Goal: Information Seeking & Learning: Learn about a topic

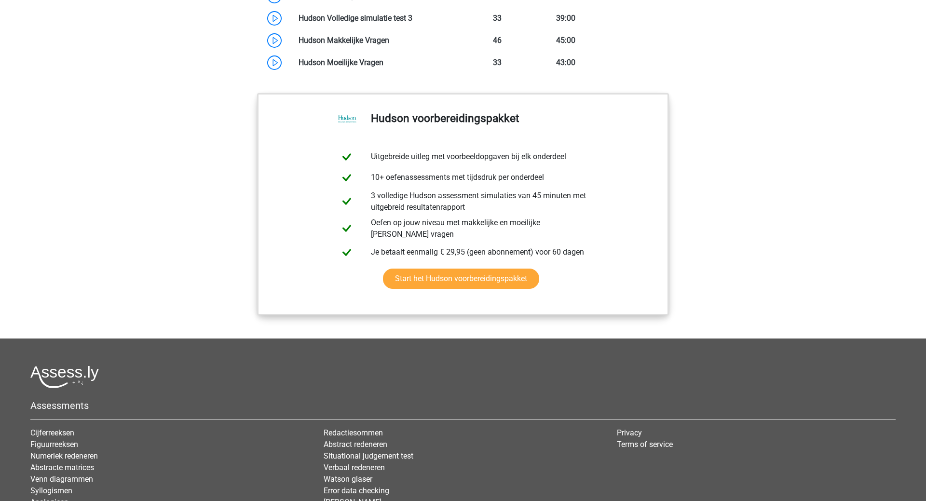
scroll to position [886, 0]
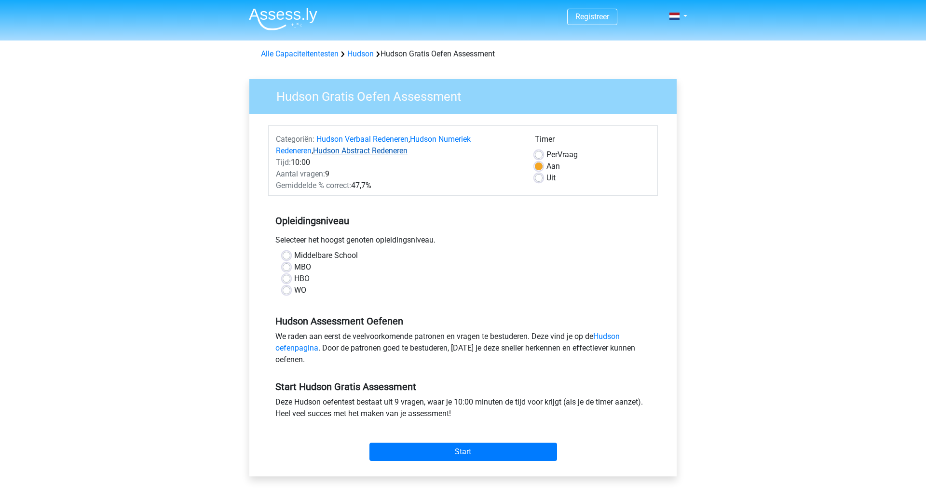
click at [344, 150] on link "Hudson Abstract Redeneren" at bounding box center [360, 150] width 95 height 9
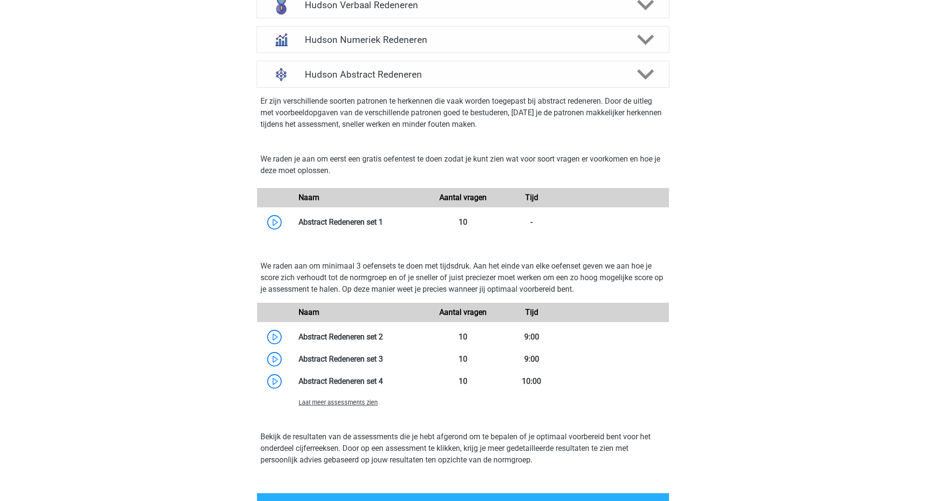
scroll to position [718, 0]
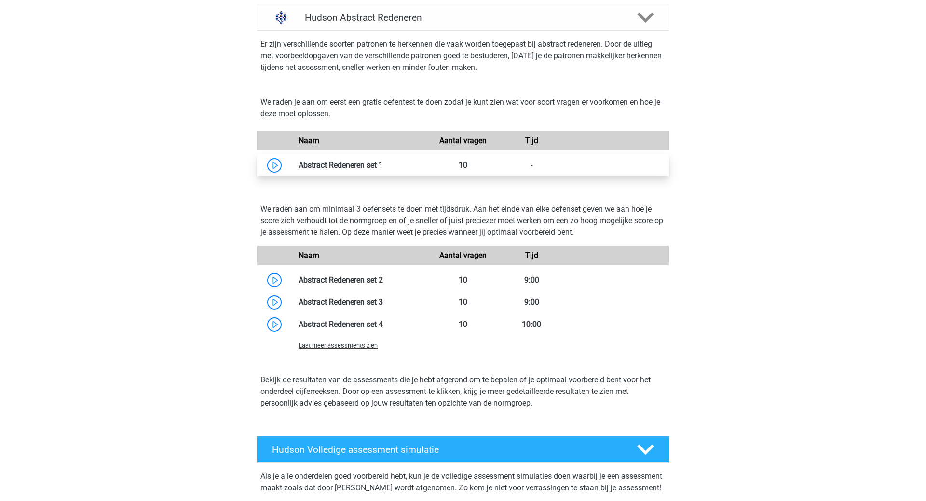
click at [383, 167] on link at bounding box center [383, 165] width 0 height 9
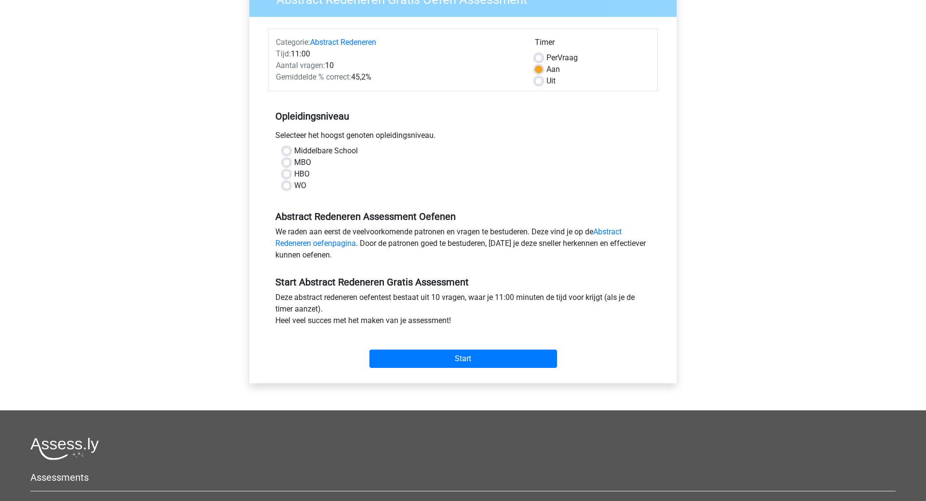
scroll to position [98, 0]
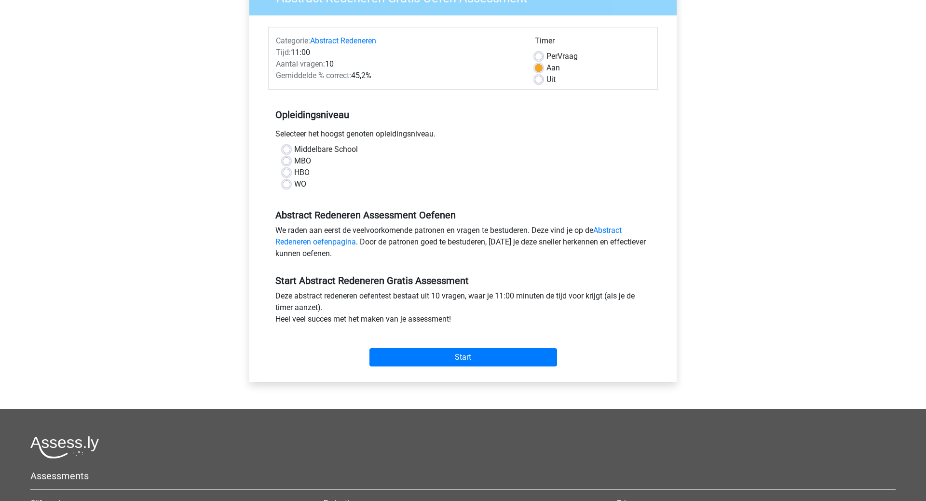
click at [294, 162] on label "MBO" at bounding box center [302, 161] width 17 height 12
click at [285, 162] on input "MBO" at bounding box center [287, 160] width 8 height 10
radio input "true"
click at [294, 172] on label "HBO" at bounding box center [301, 173] width 15 height 12
click at [285, 172] on input "HBO" at bounding box center [287, 172] width 8 height 10
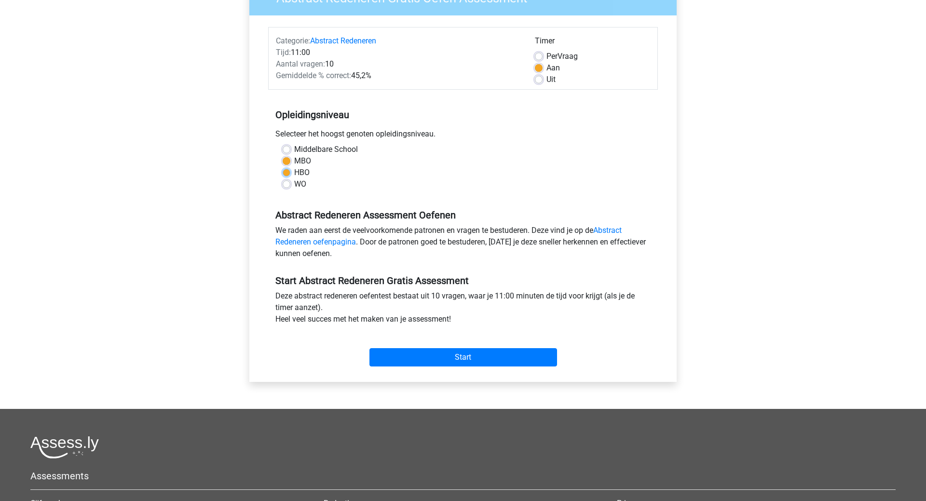
radio input "true"
click at [294, 186] on label "WO" at bounding box center [300, 185] width 12 height 12
click at [286, 186] on input "WO" at bounding box center [287, 184] width 8 height 10
radio input "true"
click at [294, 170] on label "HBO" at bounding box center [301, 173] width 15 height 12
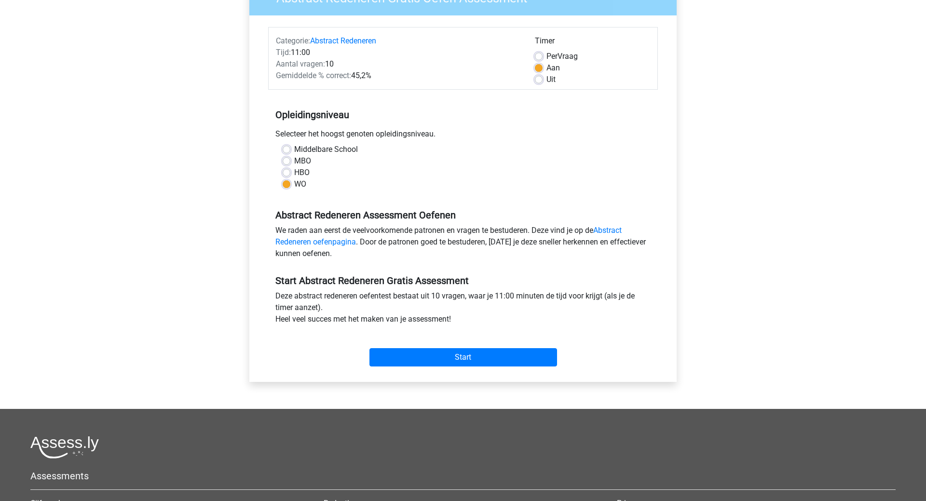
click at [284, 170] on input "HBO" at bounding box center [287, 172] width 8 height 10
radio input "true"
click at [342, 244] on link "Abstract Redeneren oefenpagina" at bounding box center [449, 236] width 346 height 21
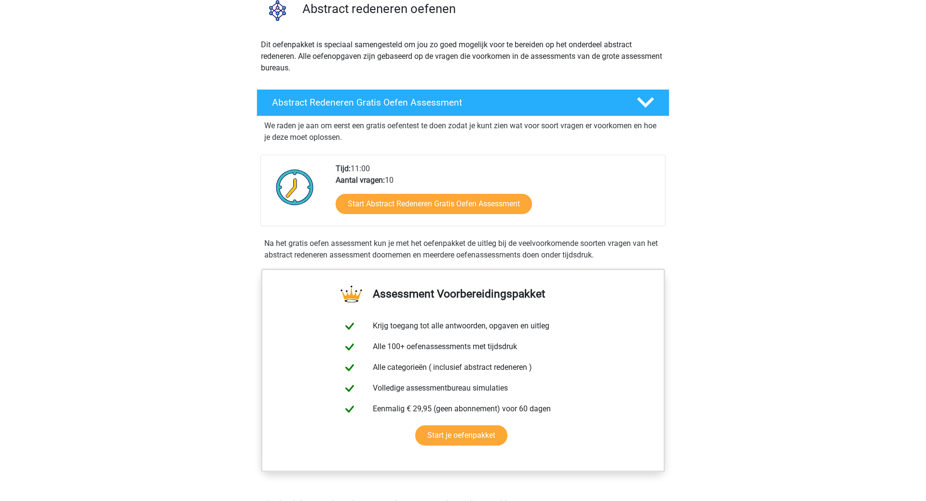
scroll to position [148, 0]
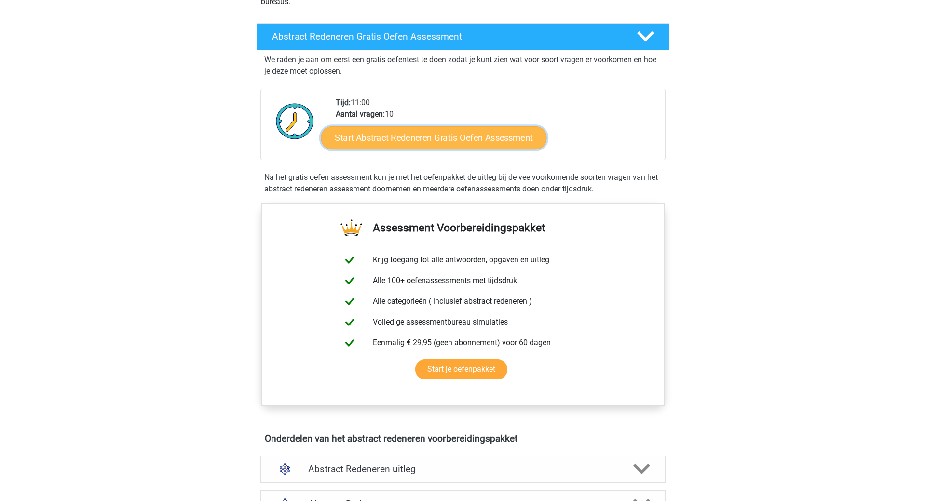
click at [488, 135] on link "Start Abstract Redeneren Gratis Oefen Assessment" at bounding box center [434, 137] width 226 height 23
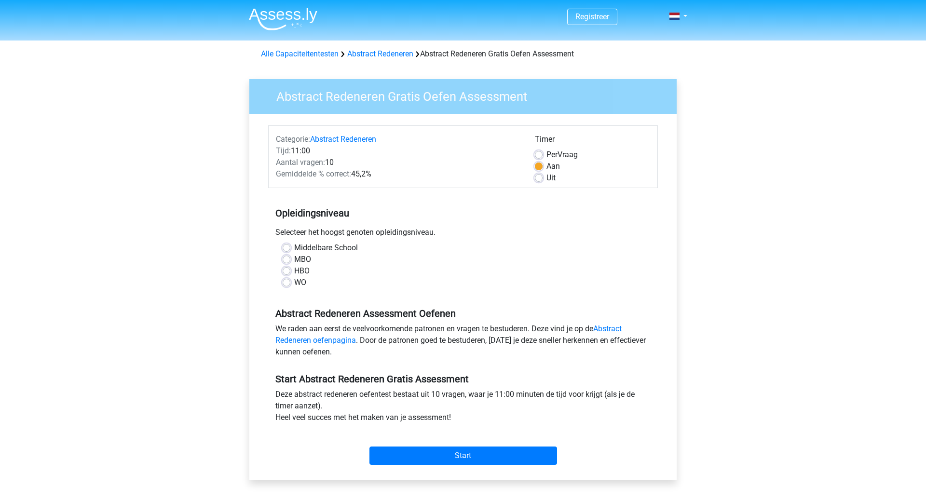
click at [294, 274] on label "HBO" at bounding box center [301, 271] width 15 height 12
click at [288, 274] on input "HBO" at bounding box center [287, 270] width 8 height 10
radio input "true"
click at [455, 455] on input "Start" at bounding box center [464, 456] width 188 height 18
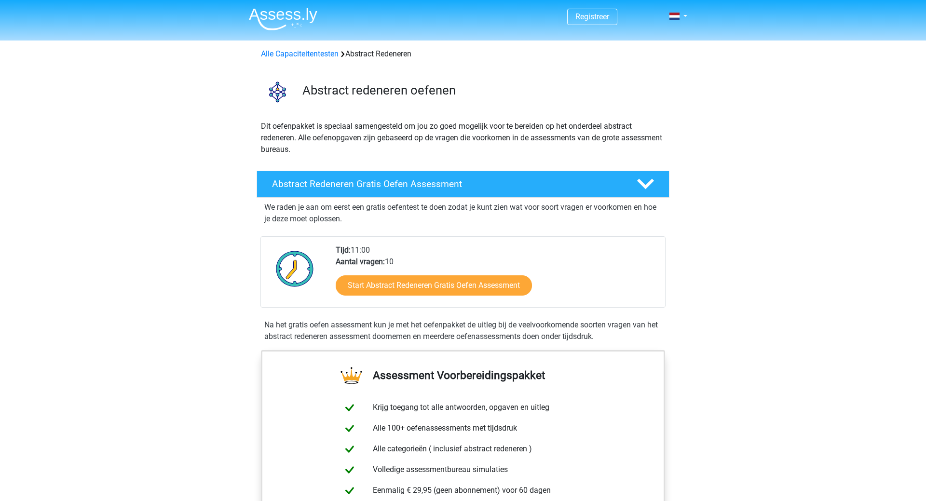
scroll to position [148, 0]
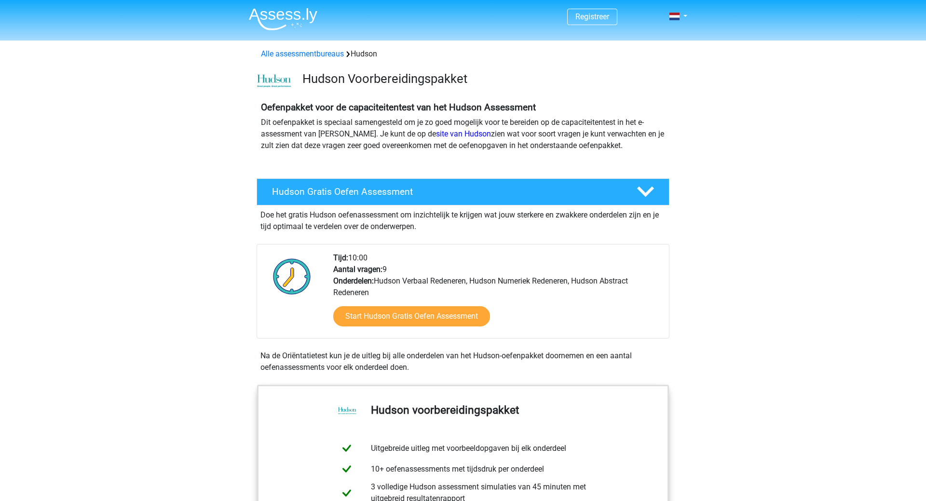
scroll to position [718, 0]
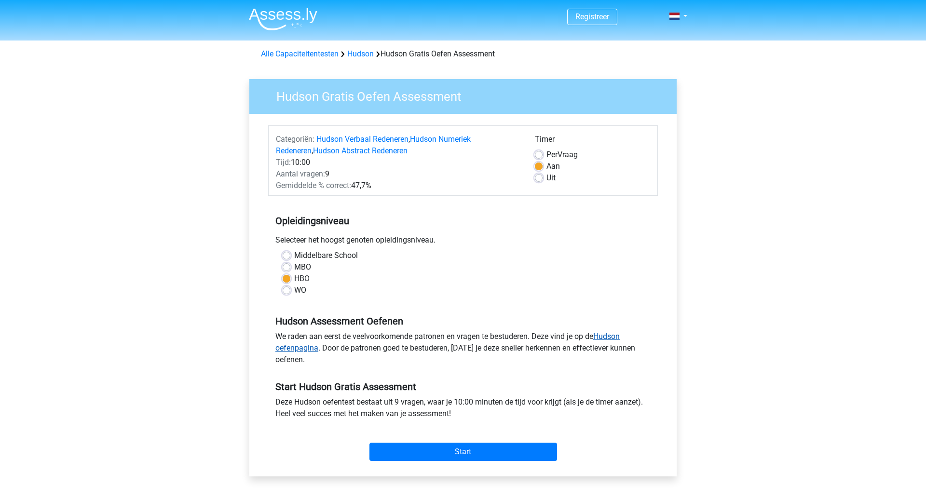
click at [300, 349] on link "Hudson oefenpagina" at bounding box center [448, 342] width 345 height 21
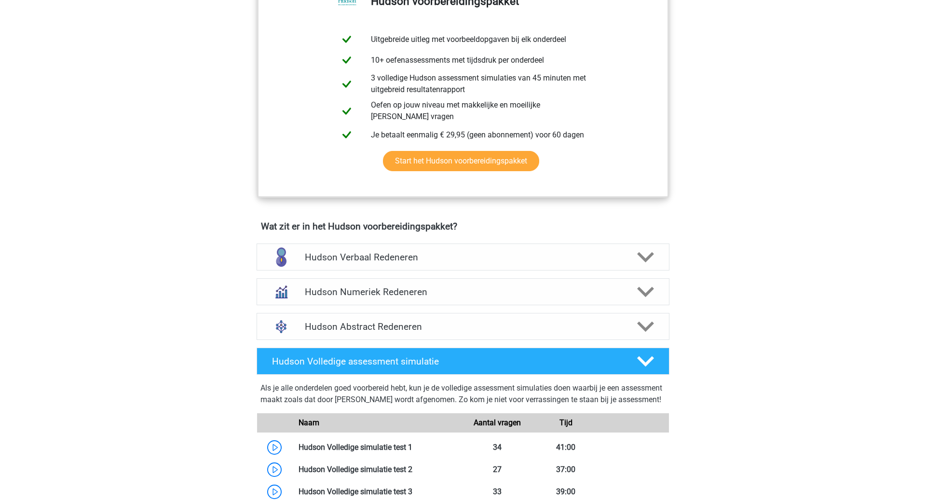
scroll to position [443, 0]
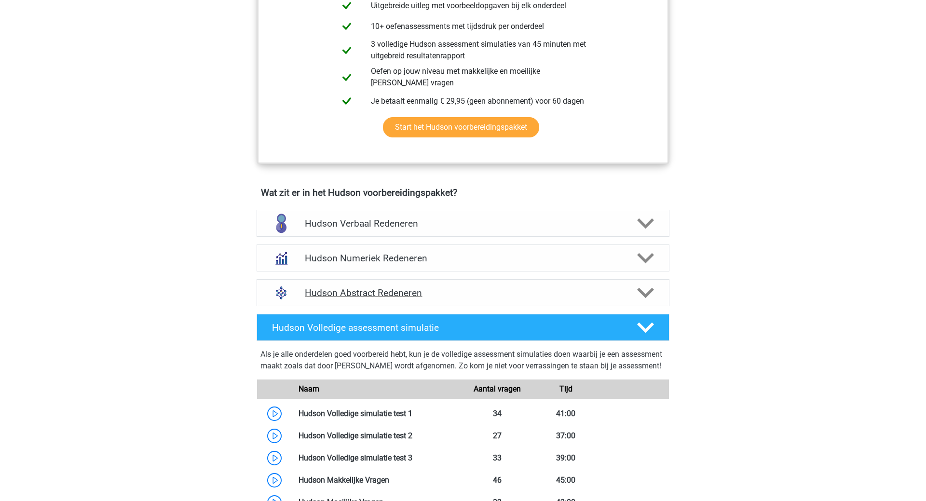
click at [641, 289] on icon at bounding box center [645, 293] width 17 height 17
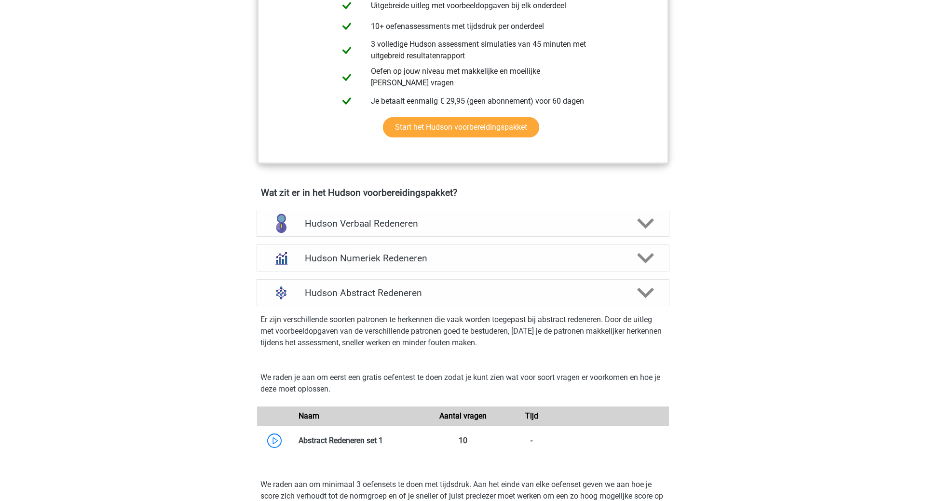
scroll to position [689, 0]
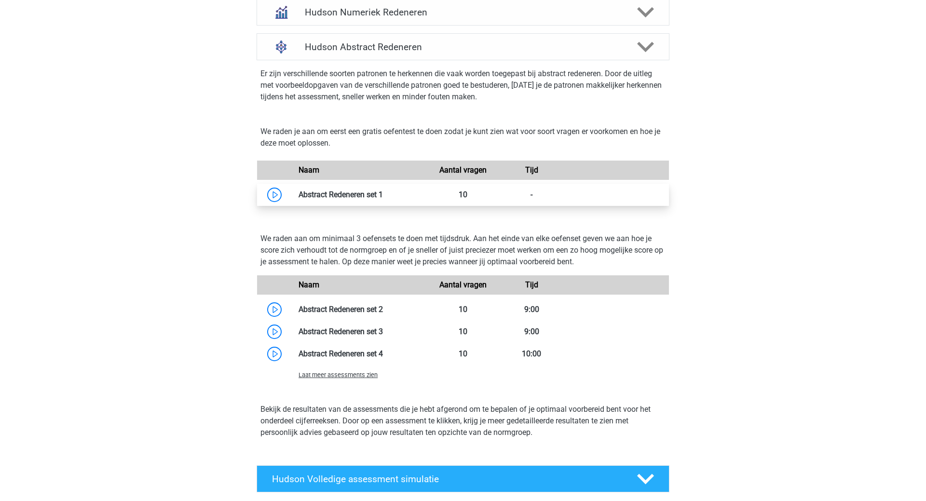
click at [383, 193] on link at bounding box center [383, 194] width 0 height 9
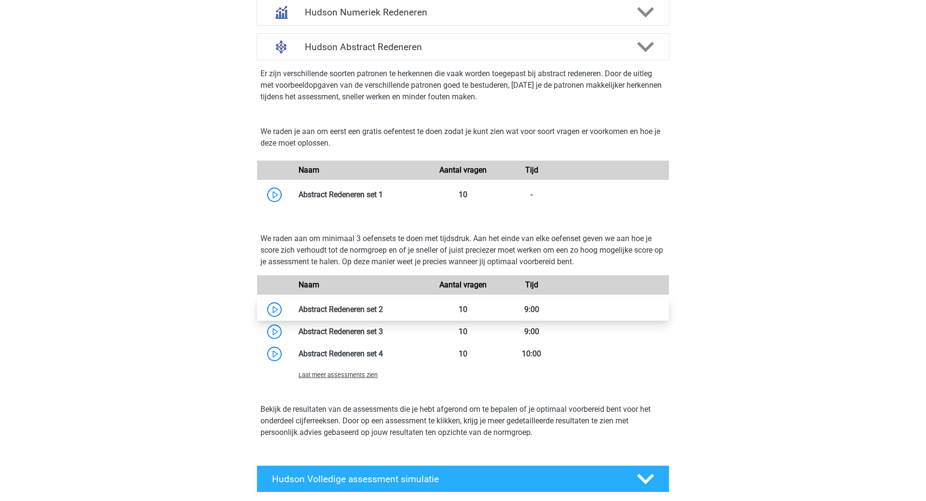
click at [383, 306] on link at bounding box center [383, 309] width 0 height 9
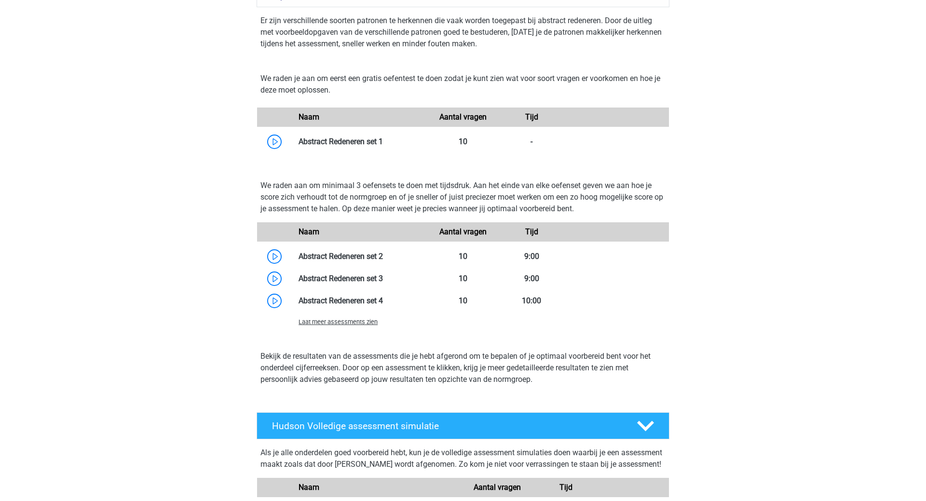
scroll to position [738, 0]
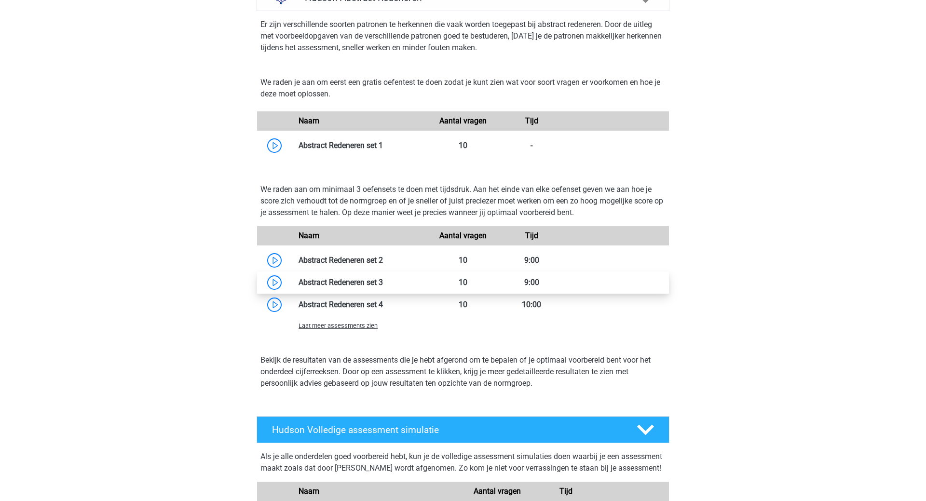
click at [383, 286] on link at bounding box center [383, 282] width 0 height 9
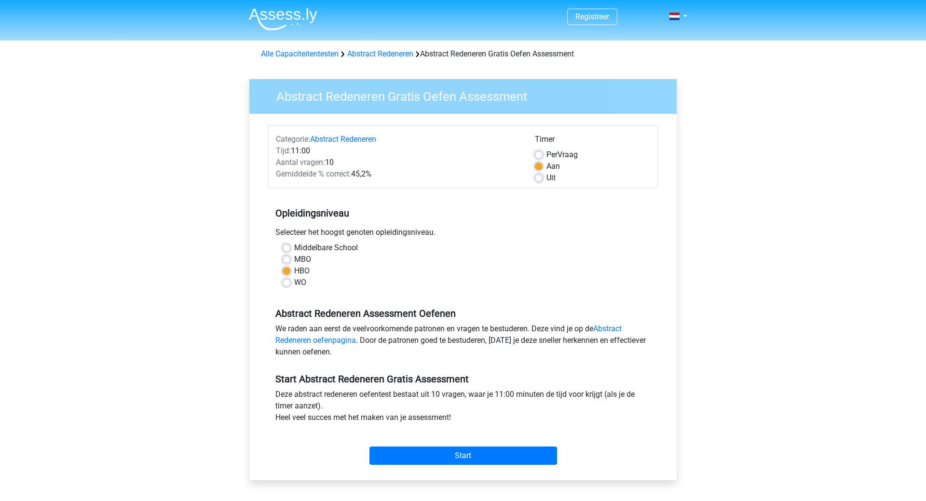
click at [443, 446] on div "Start" at bounding box center [463, 448] width 390 height 34
click at [457, 457] on input "Start" at bounding box center [464, 456] width 188 height 18
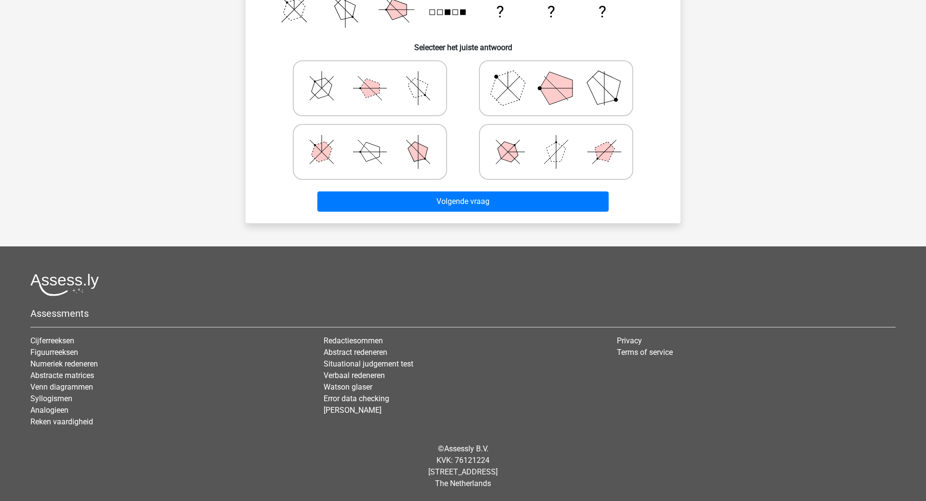
scroll to position [35, 0]
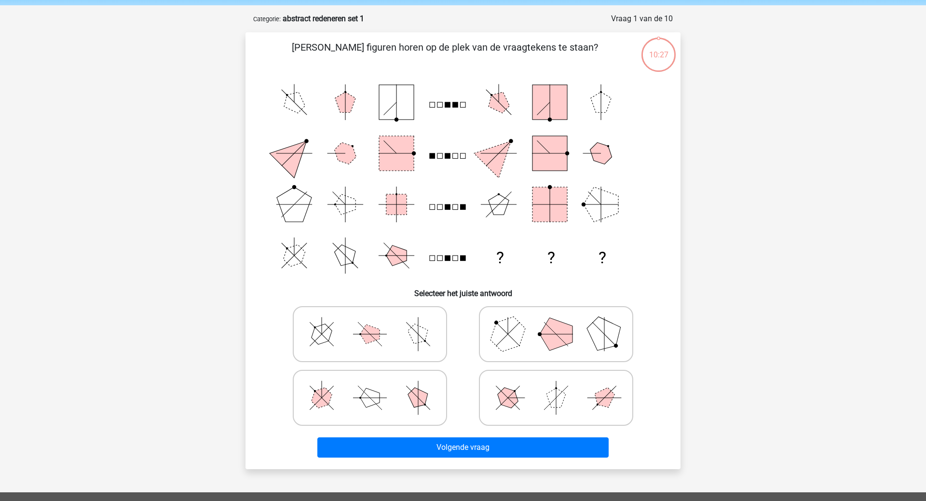
click at [573, 334] on icon at bounding box center [556, 334] width 145 height 48
click at [563, 322] on input "radio" at bounding box center [559, 319] width 6 height 6
radio input "true"
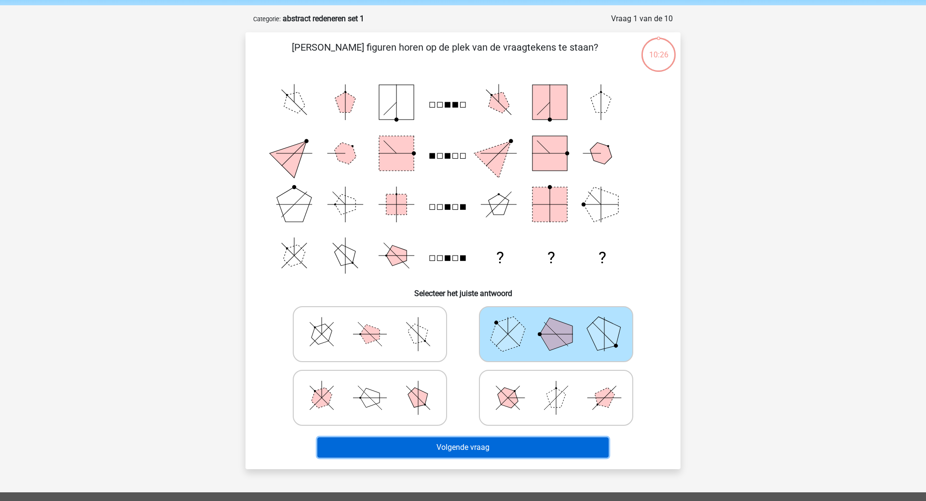
click at [471, 455] on button "Volgende vraag" at bounding box center [464, 448] width 292 height 20
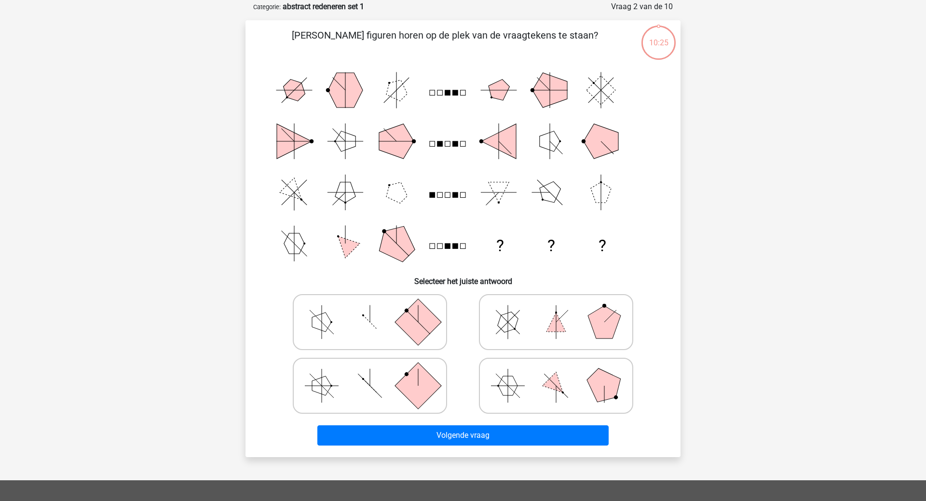
scroll to position [48, 0]
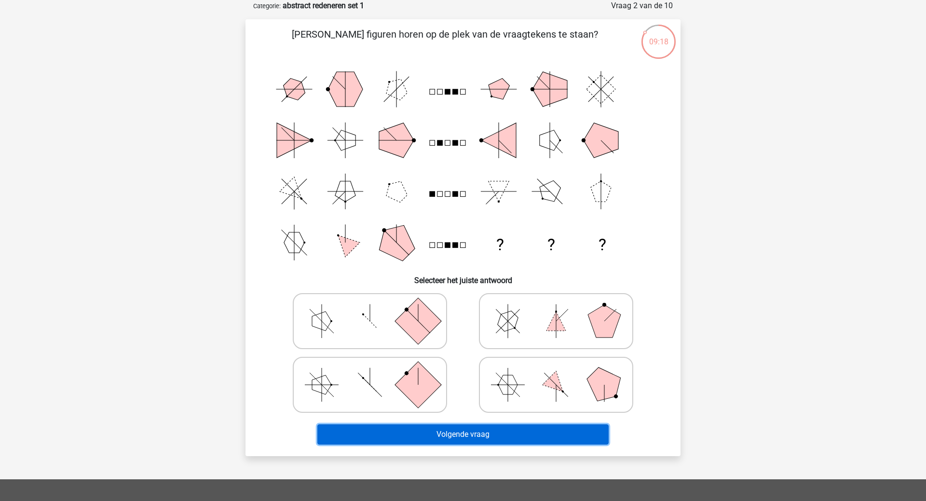
click at [451, 437] on button "Volgende vraag" at bounding box center [464, 435] width 292 height 20
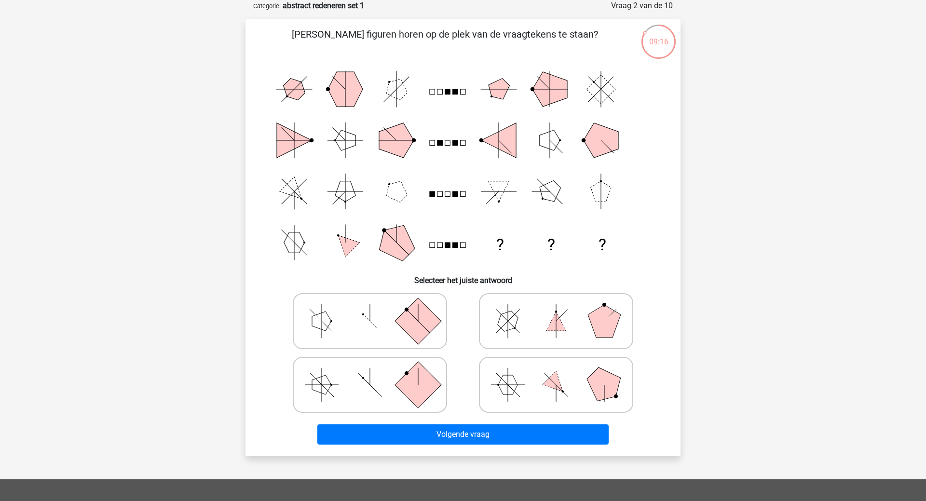
click at [361, 318] on icon at bounding box center [370, 321] width 145 height 48
click at [370, 309] on input "radio" at bounding box center [373, 306] width 6 height 6
radio input "true"
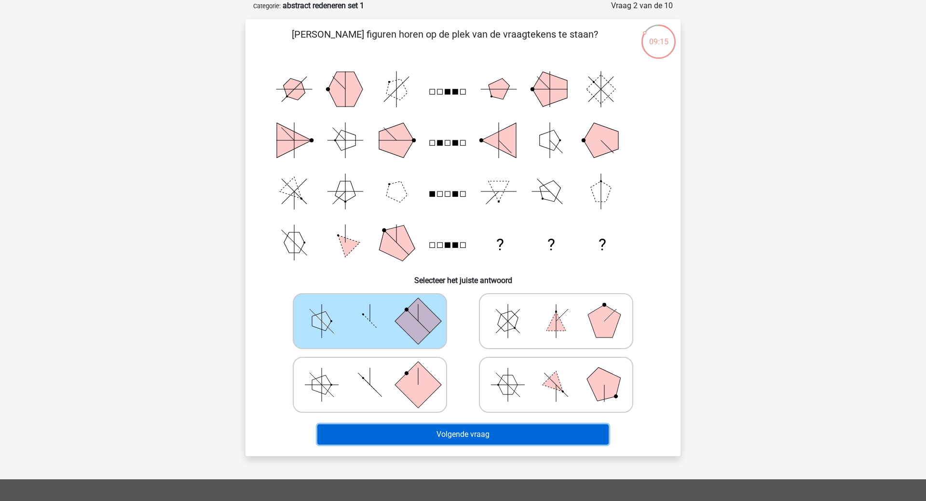
click at [476, 429] on button "Volgende vraag" at bounding box center [464, 435] width 292 height 20
click at [469, 438] on button "Volgende vraag" at bounding box center [464, 435] width 292 height 20
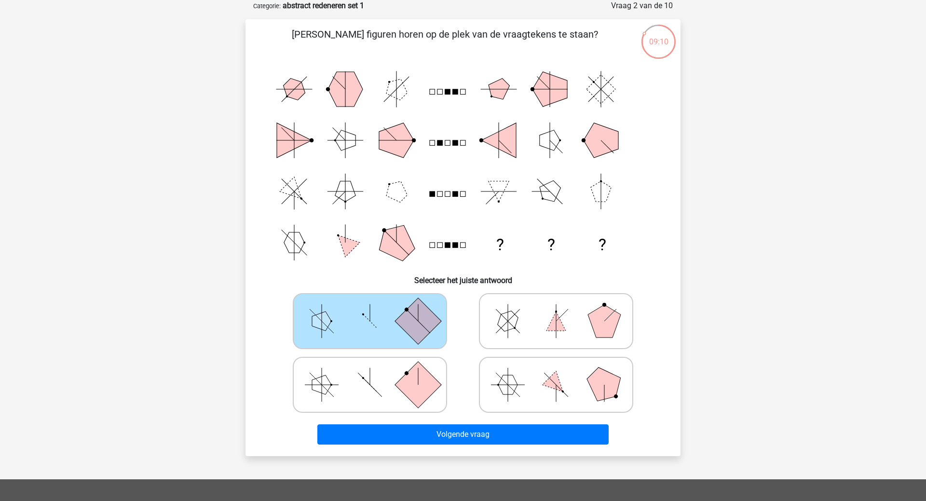
click at [528, 320] on icon at bounding box center [556, 321] width 145 height 48
click at [556, 309] on input "radio" at bounding box center [559, 306] width 6 height 6
radio input "true"
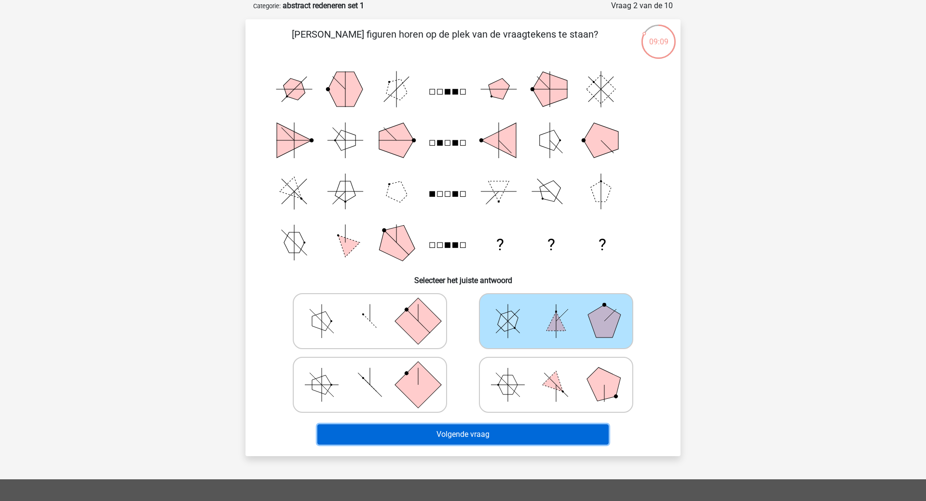
click at [488, 434] on button "Volgende vraag" at bounding box center [464, 435] width 292 height 20
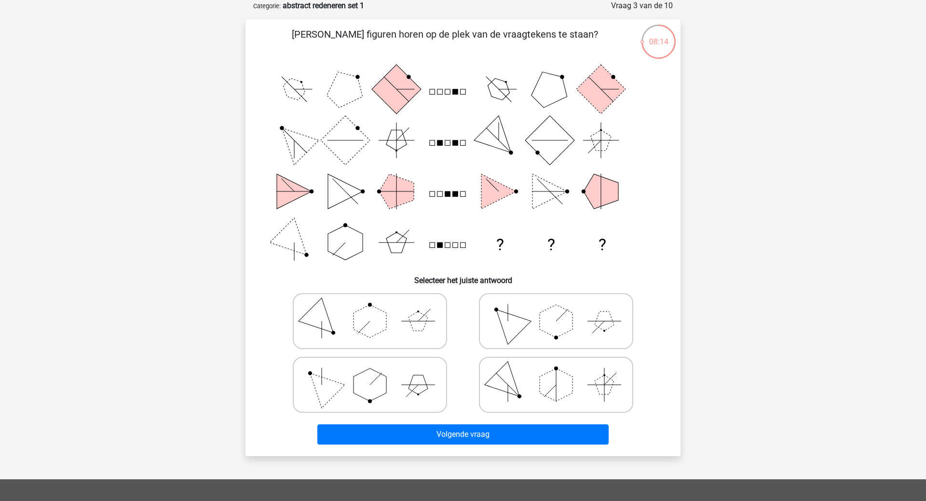
click at [364, 394] on polygon at bounding box center [370, 385] width 33 height 33
click at [370, 373] on input "radio" at bounding box center [373, 370] width 6 height 6
radio input "true"
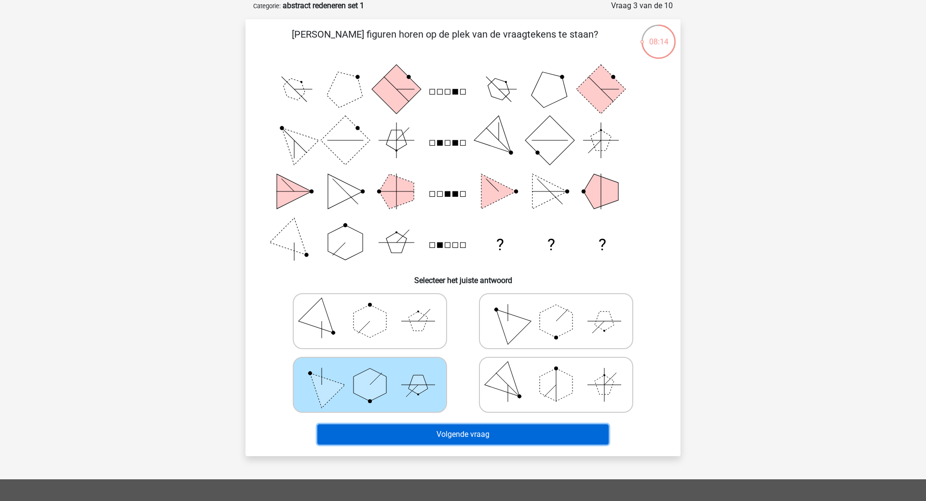
click at [455, 429] on button "Volgende vraag" at bounding box center [464, 435] width 292 height 20
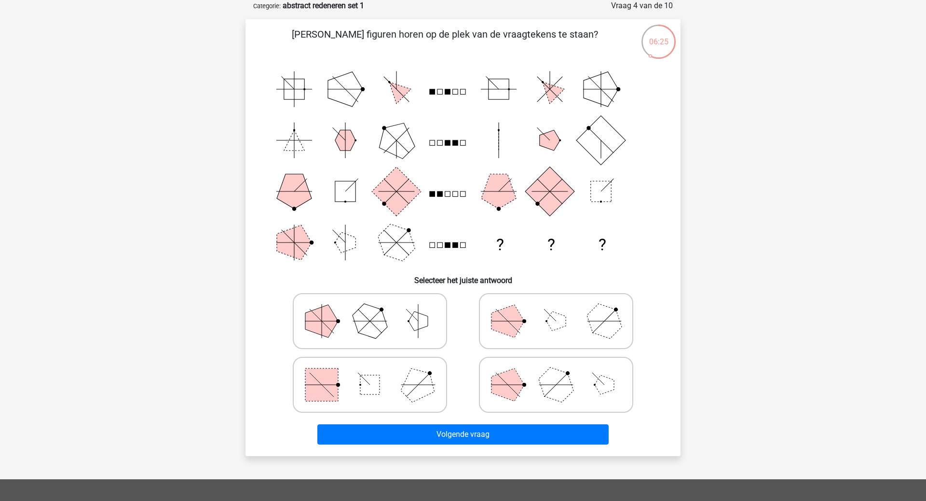
click at [519, 322] on polygon at bounding box center [508, 321] width 33 height 33
click at [556, 309] on input "radio" at bounding box center [559, 306] width 6 height 6
radio input "true"
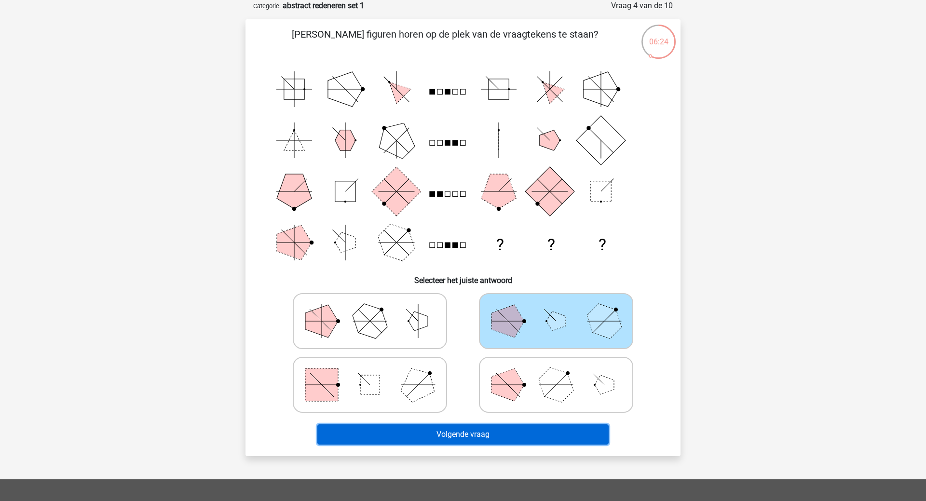
click at [477, 440] on button "Volgende vraag" at bounding box center [464, 435] width 292 height 20
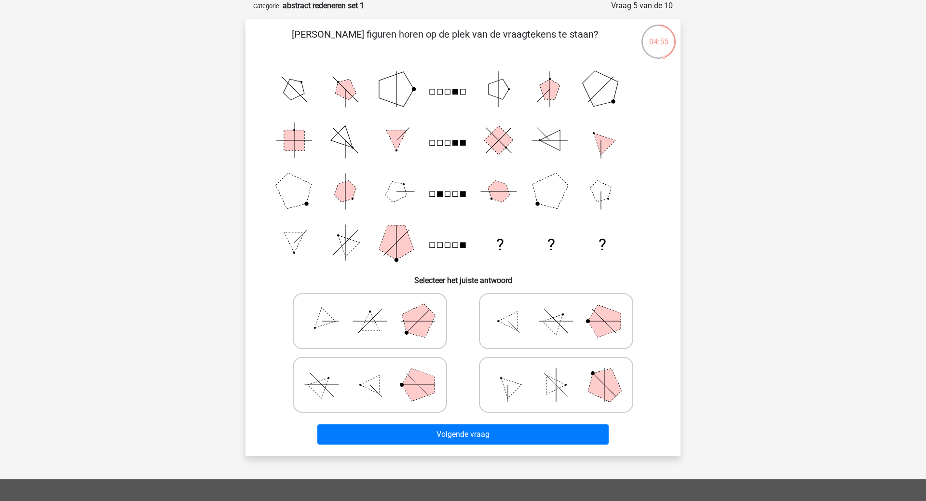
click at [518, 332] on icon at bounding box center [556, 321] width 145 height 48
click at [556, 309] on input "radio" at bounding box center [559, 306] width 6 height 6
radio input "true"
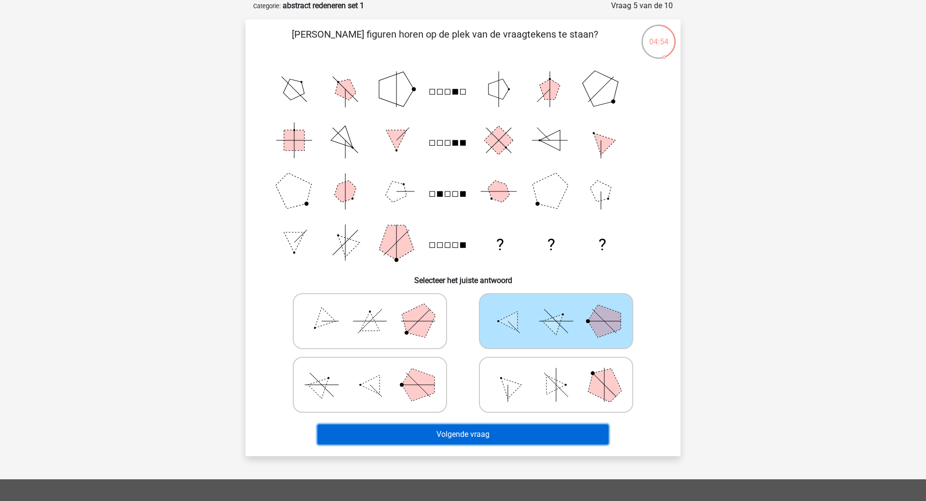
click at [473, 436] on button "Volgende vraag" at bounding box center [464, 435] width 292 height 20
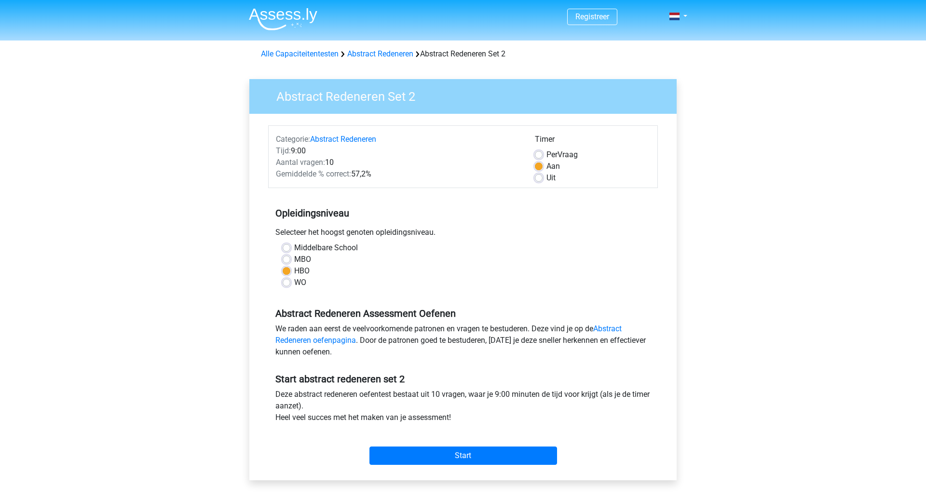
click at [294, 258] on label "MBO" at bounding box center [302, 260] width 17 height 12
click at [288, 258] on input "MBO" at bounding box center [287, 259] width 8 height 10
radio input "true"
click at [294, 286] on label "WO" at bounding box center [300, 283] width 12 height 12
click at [288, 286] on input "WO" at bounding box center [287, 282] width 8 height 10
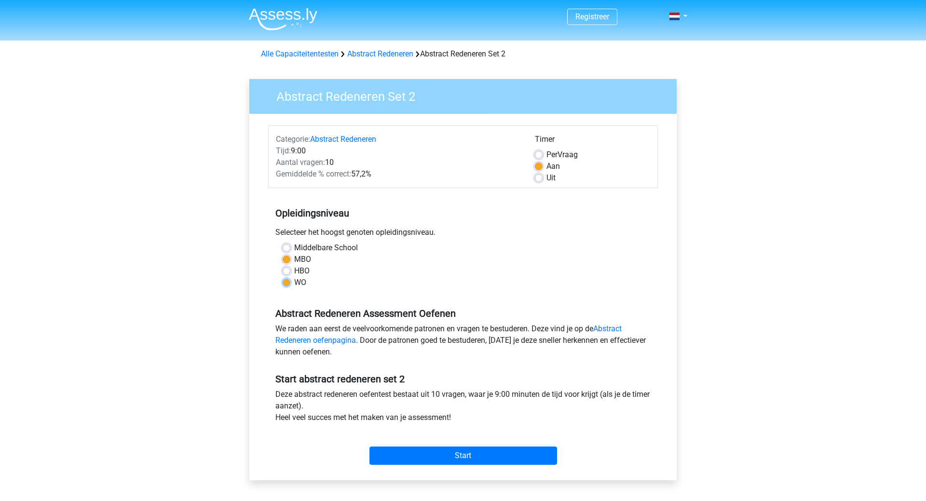
radio input "true"
click at [469, 457] on input "Start" at bounding box center [464, 456] width 188 height 18
click at [294, 261] on label "MBO" at bounding box center [302, 260] width 17 height 12
click at [286, 261] on input "MBO" at bounding box center [287, 259] width 8 height 10
radio input "true"
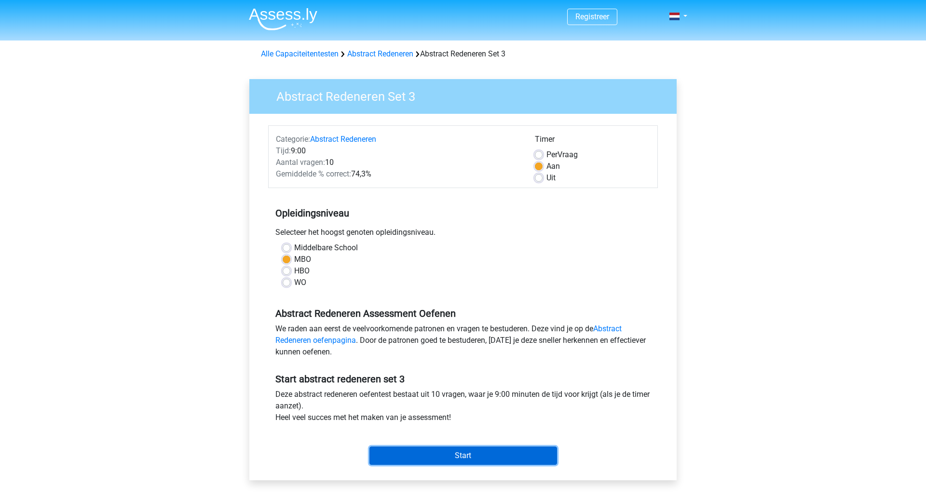
click at [469, 456] on input "Start" at bounding box center [464, 456] width 188 height 18
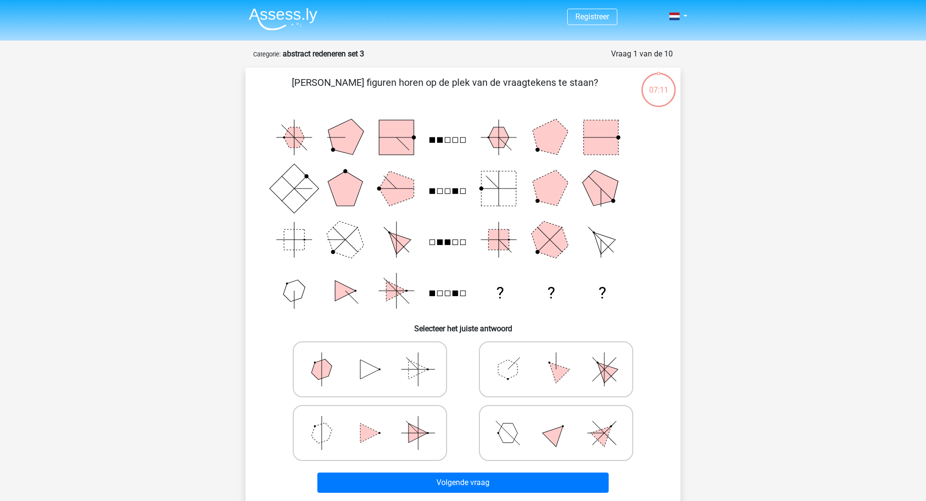
click at [506, 374] on polygon at bounding box center [507, 369] width 19 height 19
click at [556, 358] on input "radio" at bounding box center [559, 354] width 6 height 6
radio input "true"
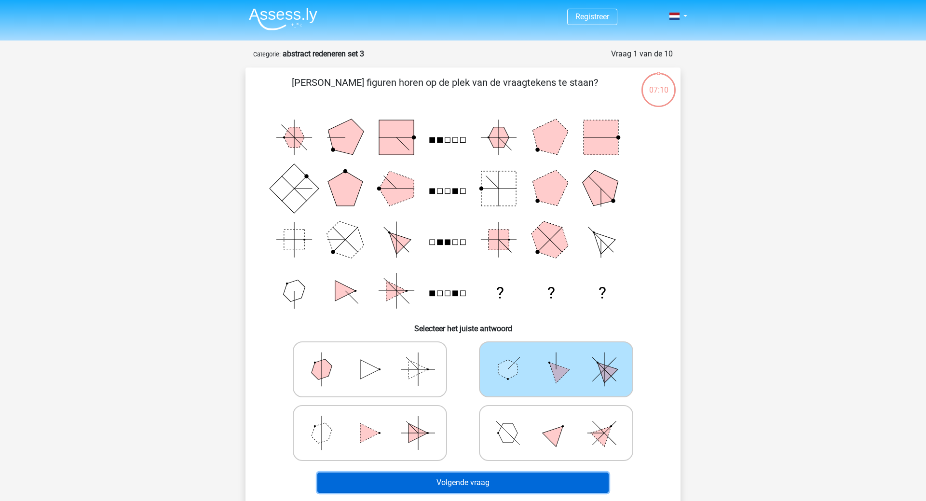
click at [475, 486] on button "Volgende vraag" at bounding box center [464, 483] width 292 height 20
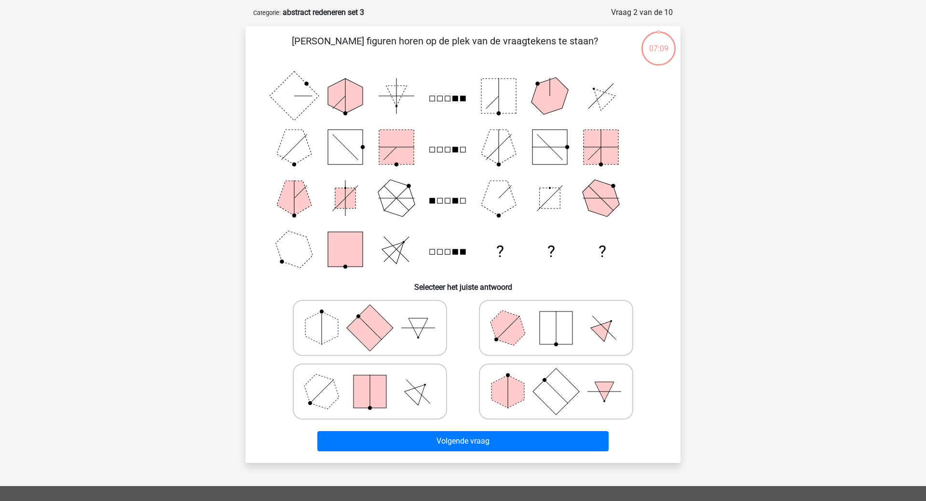
scroll to position [48, 0]
